Goal: Navigation & Orientation: Find specific page/section

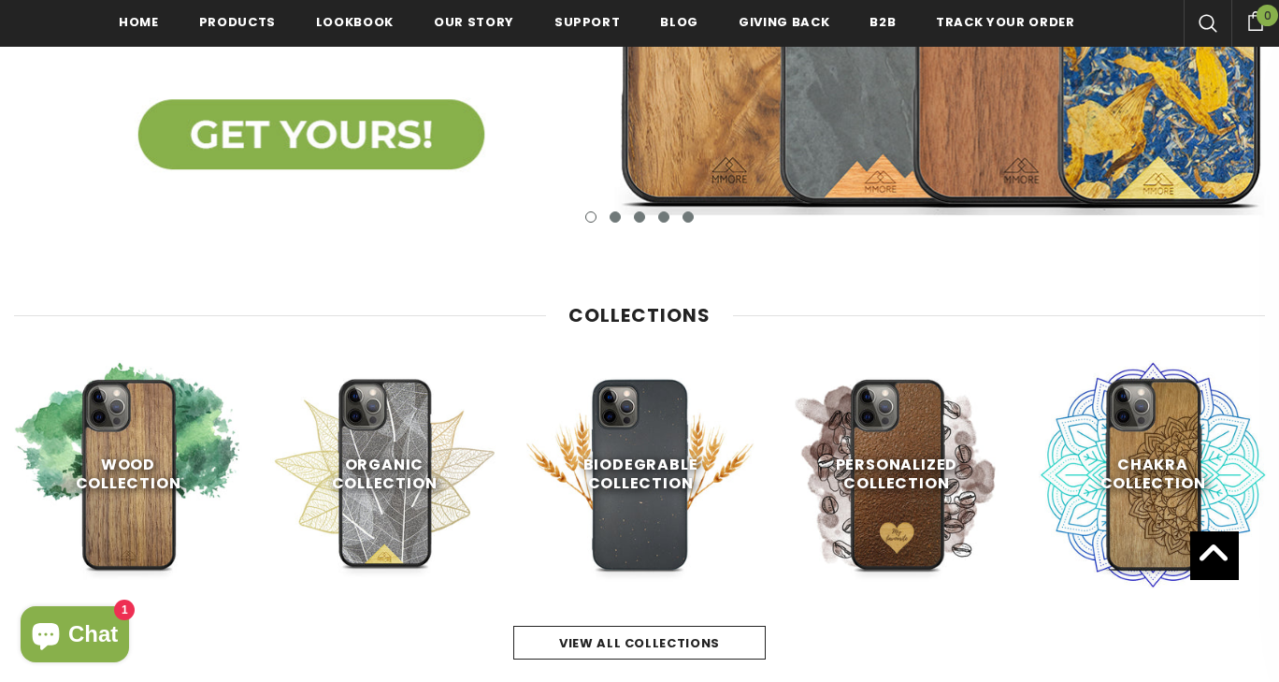
scroll to position [612, 0]
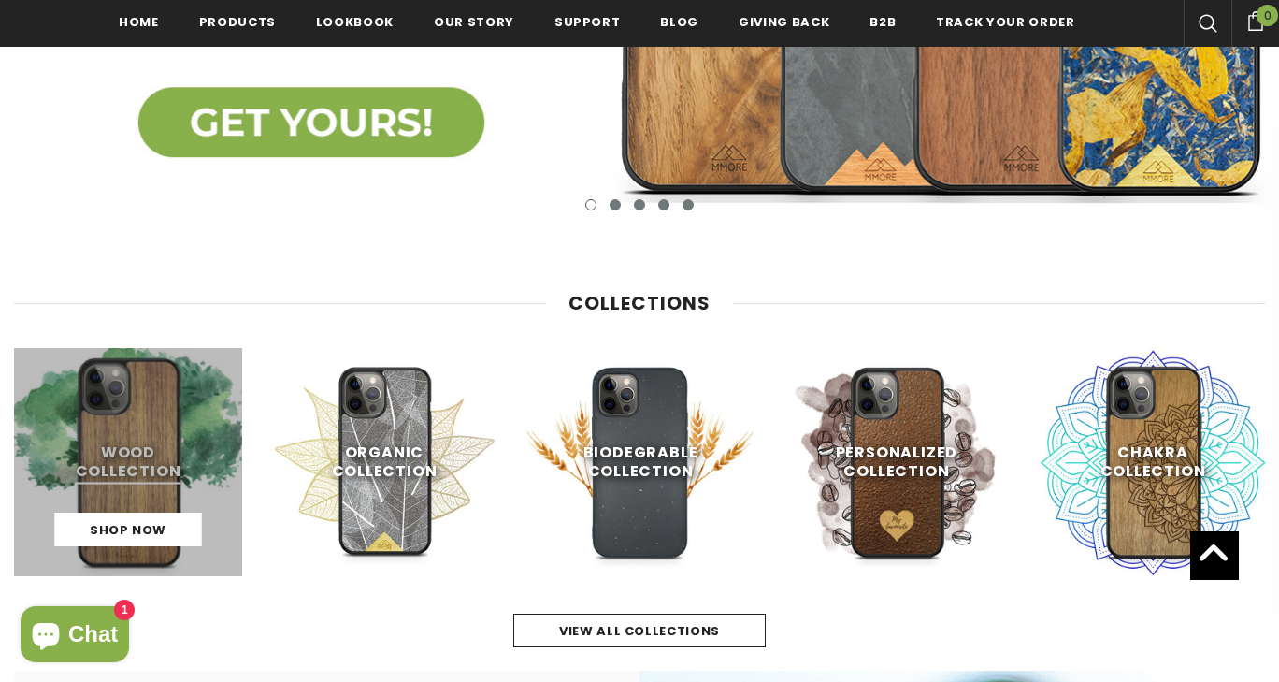
click at [182, 507] on link at bounding box center [128, 462] width 228 height 228
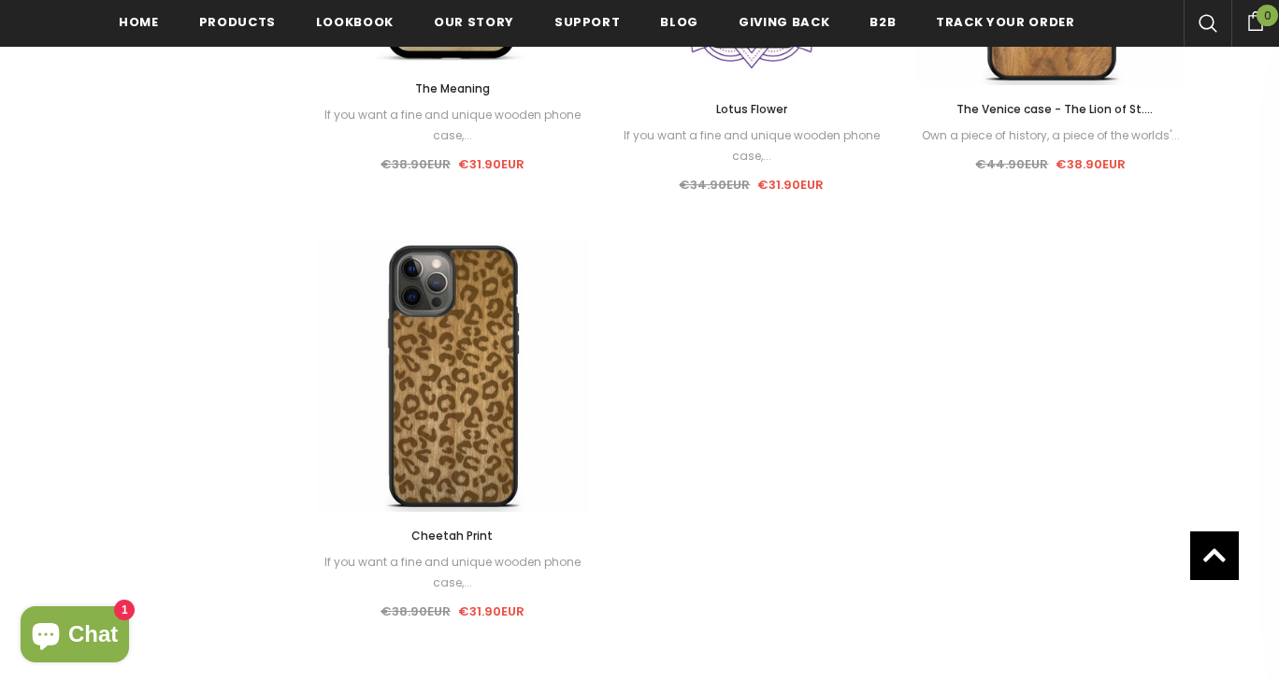
scroll to position [2478, 0]
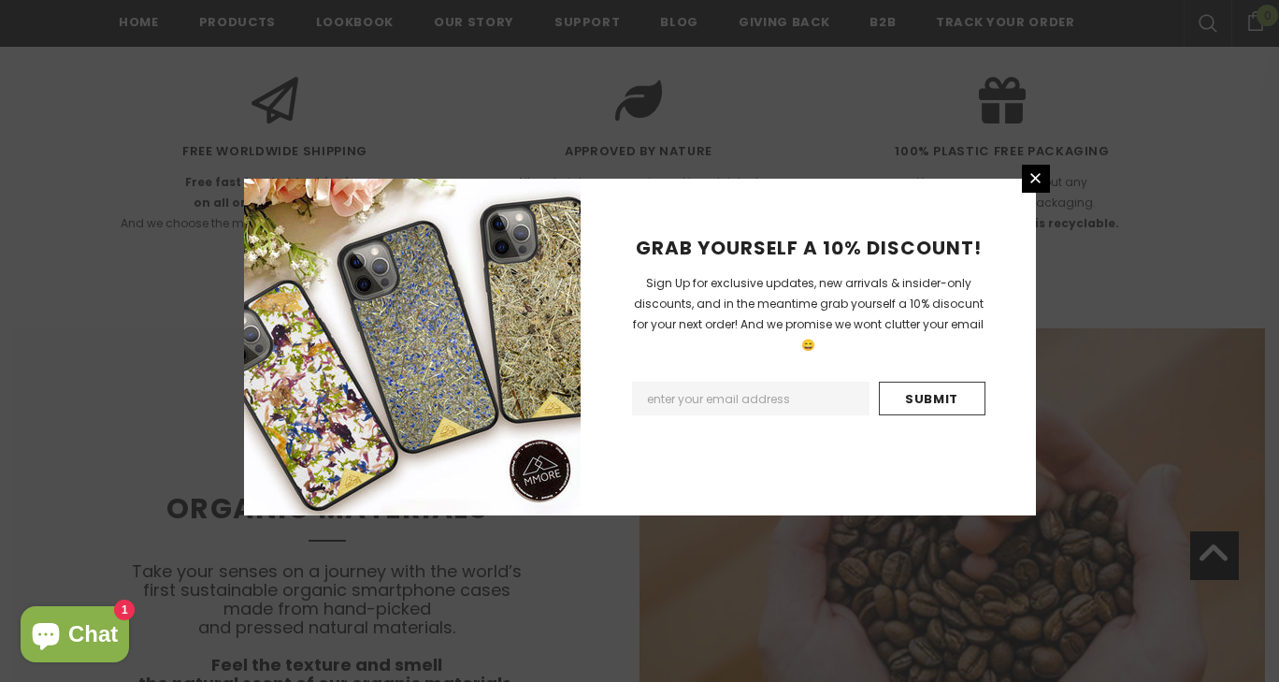
scroll to position [3013, 0]
click at [1029, 173] on icon at bounding box center [1036, 178] width 16 height 16
